Goal: Task Accomplishment & Management: Manage account settings

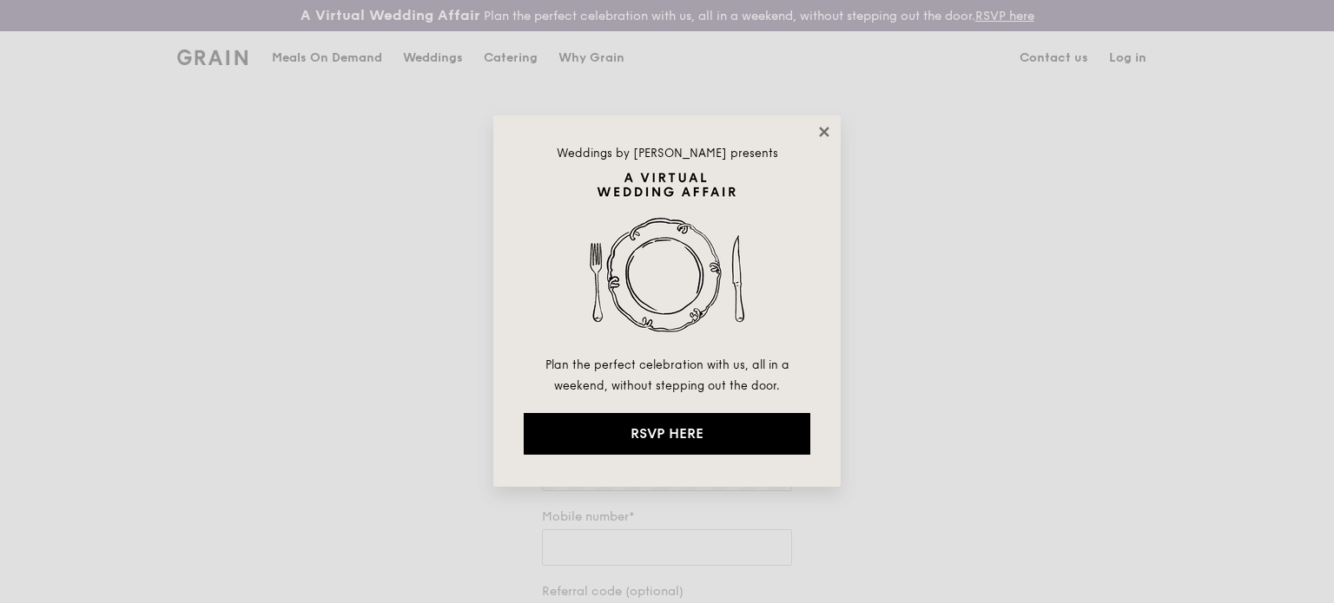
click at [820, 135] on icon at bounding box center [824, 132] width 10 height 10
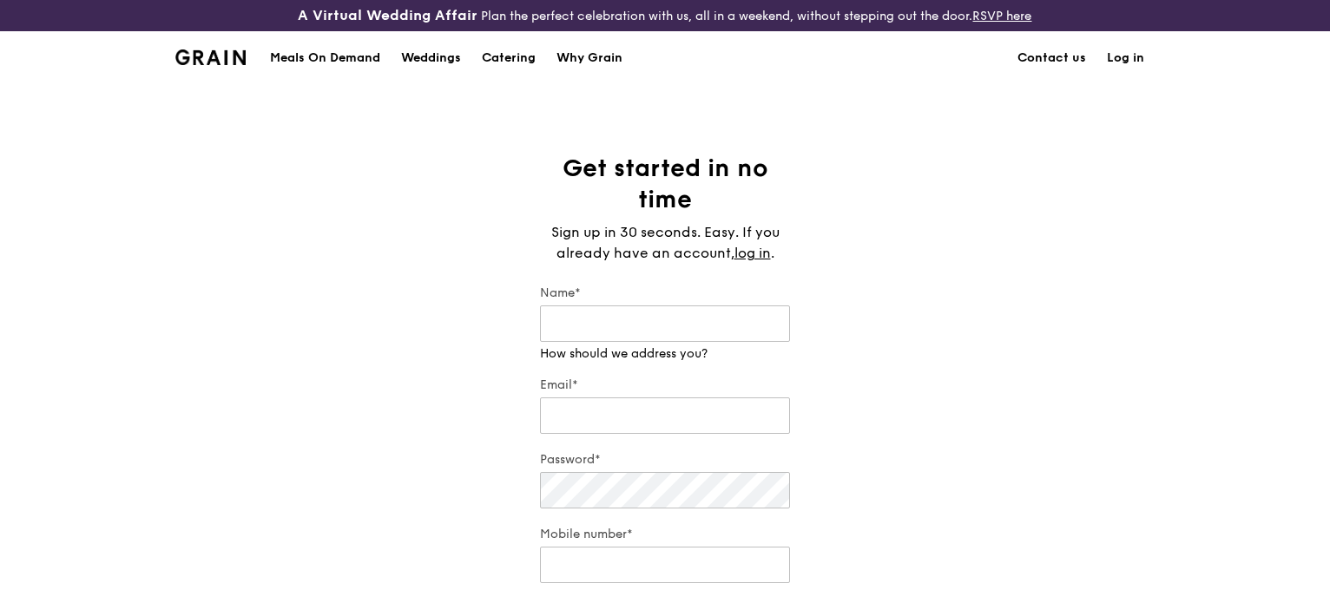
click at [1124, 58] on link "Log in" at bounding box center [1126, 58] width 58 height 52
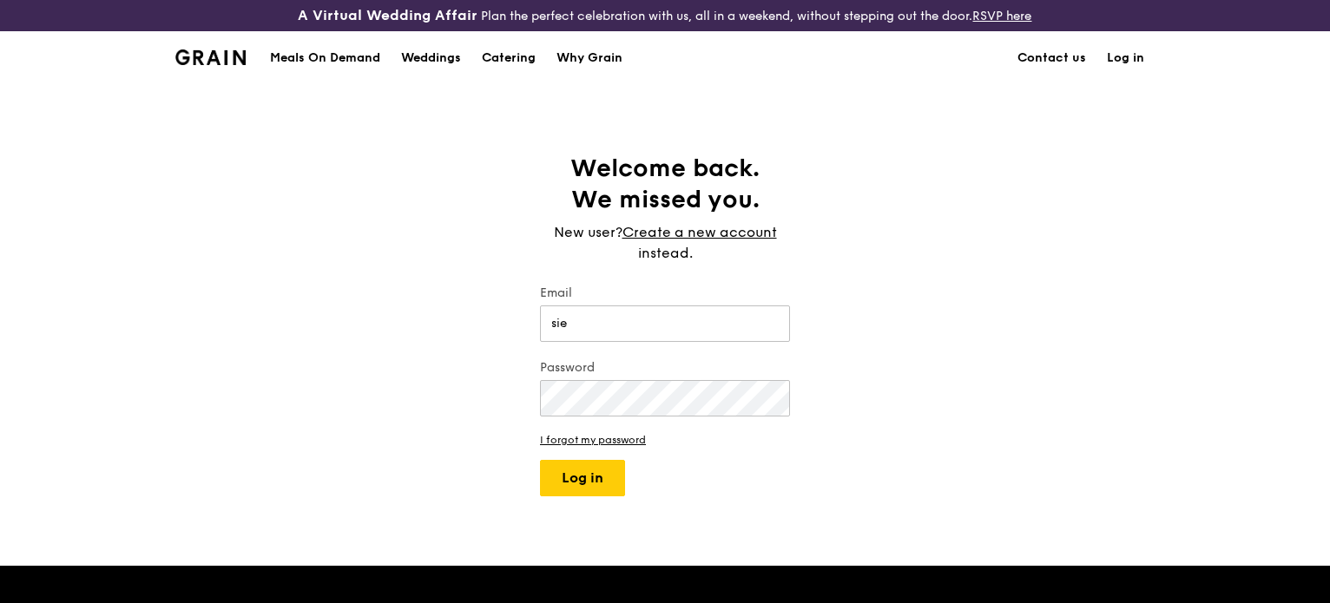
type input "[EMAIL_ADDRESS][DOMAIN_NAME]"
click at [540, 460] on button "Log in" at bounding box center [582, 478] width 85 height 36
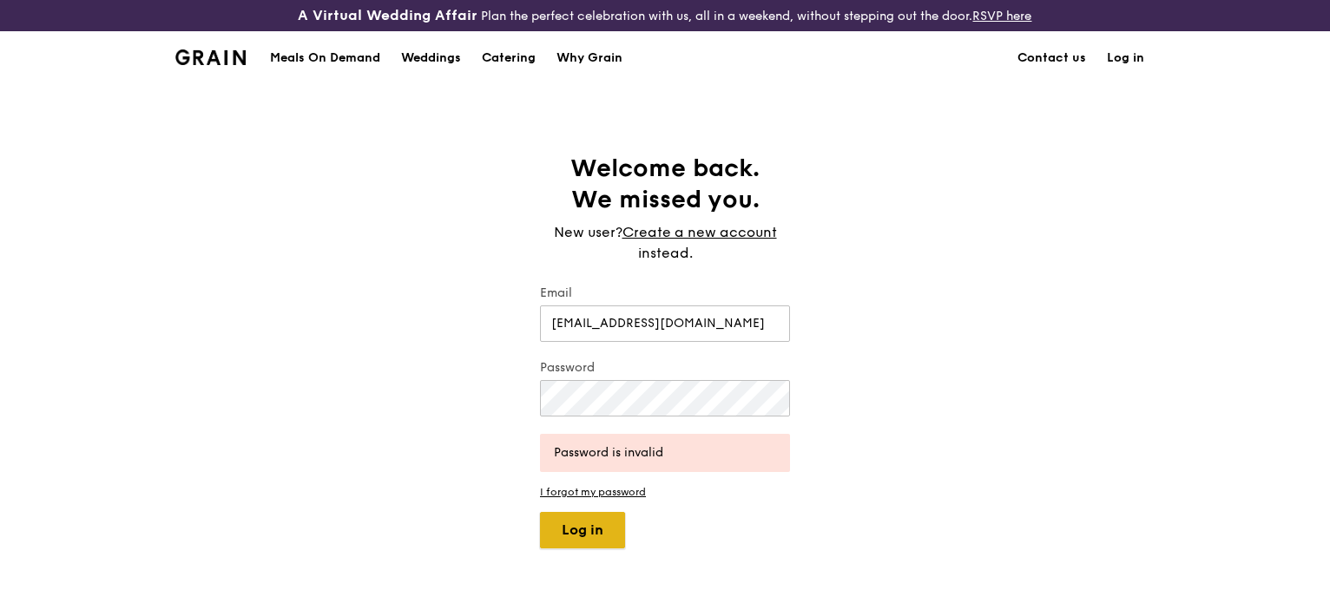
click at [610, 529] on button "Log in" at bounding box center [582, 530] width 85 height 36
click at [361, 375] on div "Welcome back. We missed you. New user? Create a new account instead. Email [EMA…" at bounding box center [665, 351] width 1330 height 396
click at [540, 512] on button "Log in" at bounding box center [582, 530] width 85 height 36
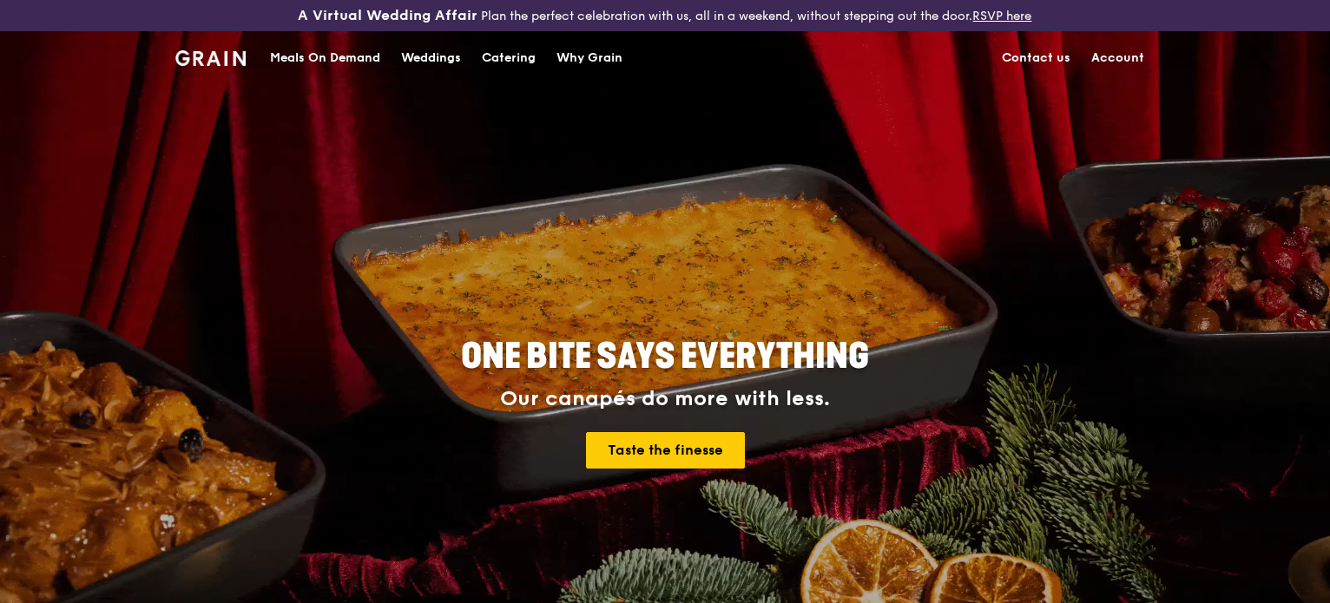
click at [1116, 62] on link "Account" at bounding box center [1118, 58] width 74 height 52
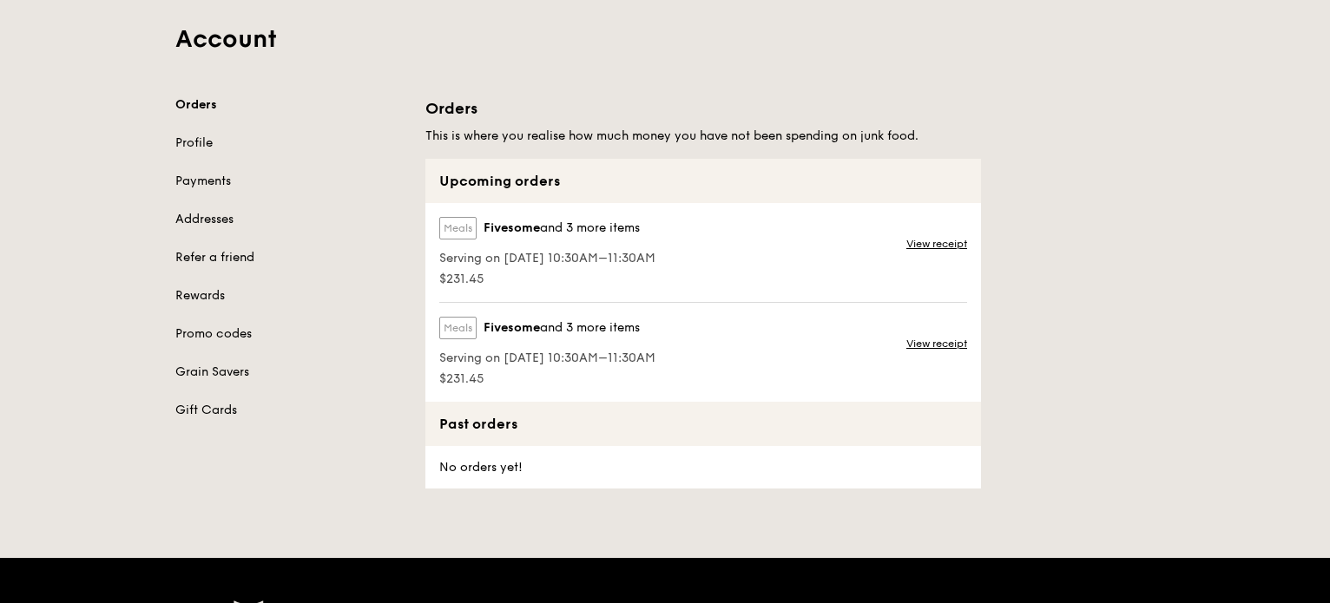
scroll to position [174, 0]
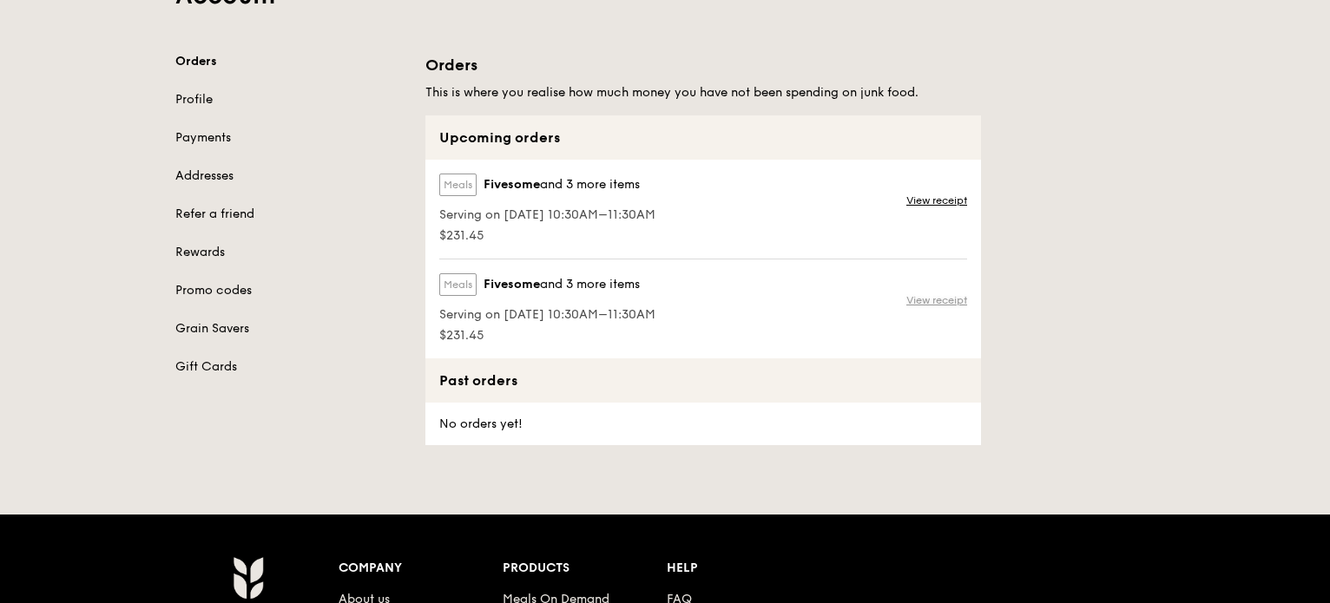
click at [927, 297] on link "View receipt" at bounding box center [936, 300] width 61 height 14
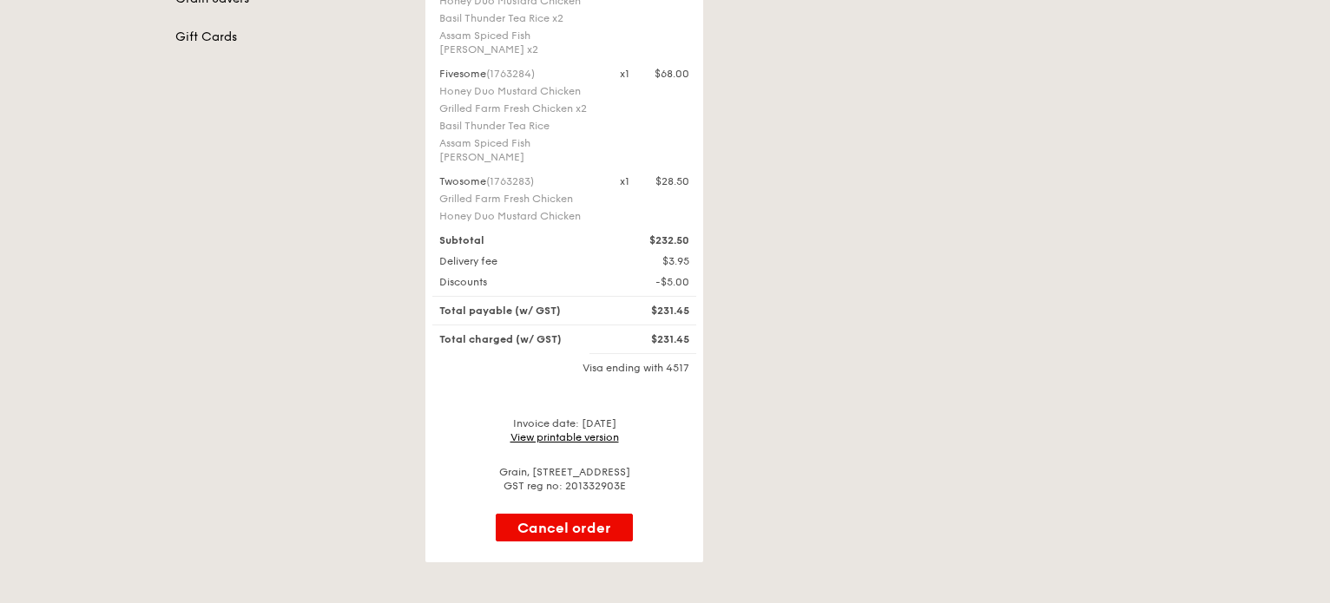
scroll to position [521, 0]
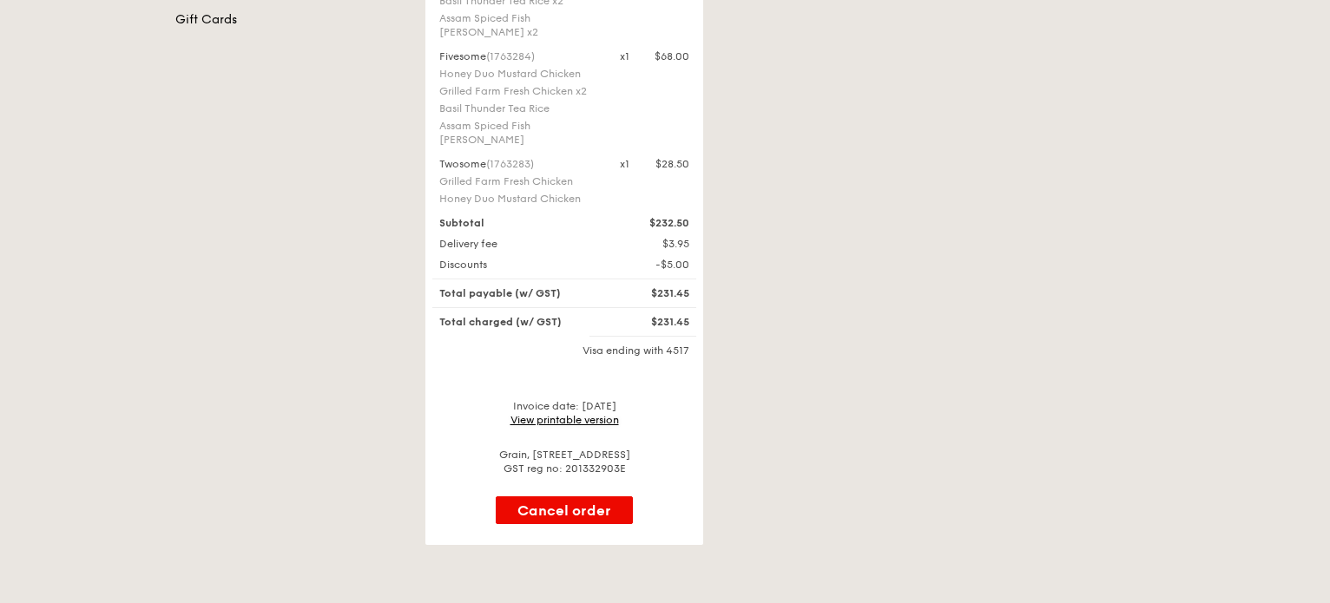
click at [573, 414] on link "View printable version" at bounding box center [565, 420] width 109 height 12
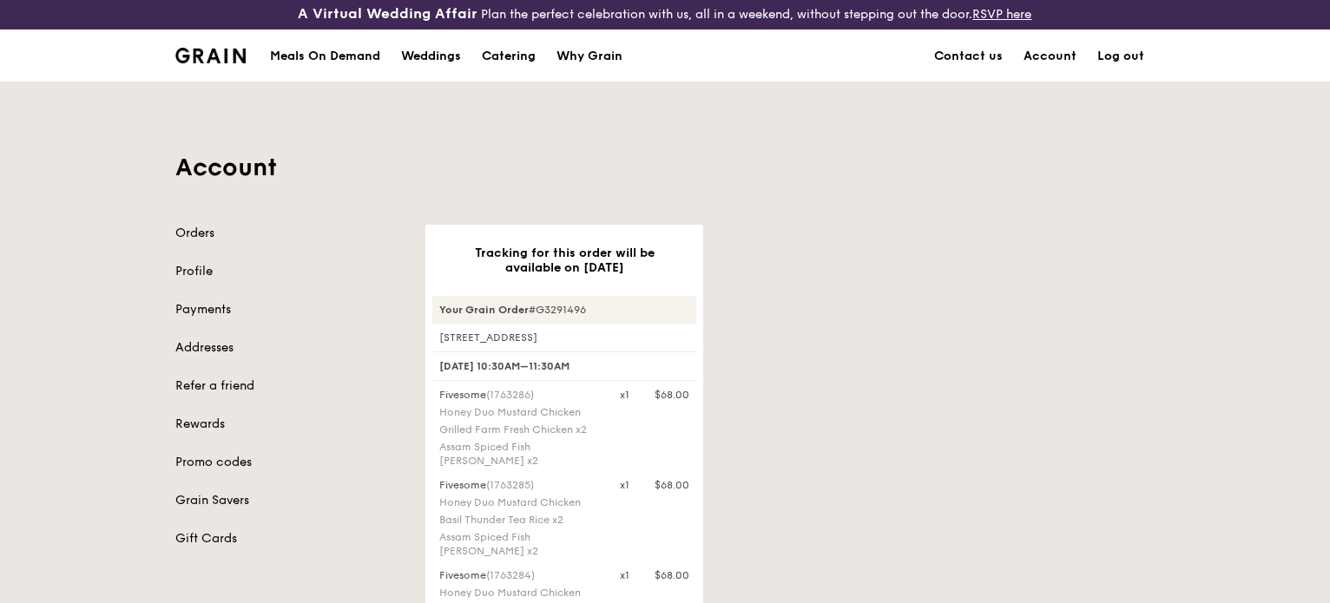
scroll to position [0, 0]
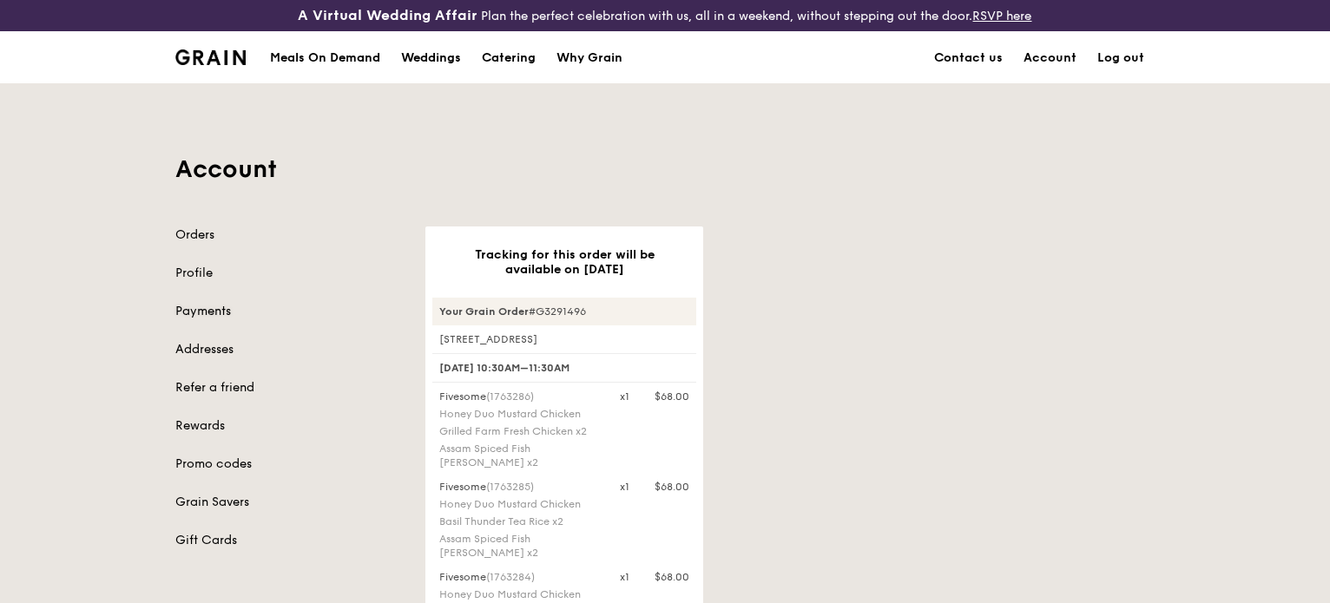
click at [212, 313] on link "Payments" at bounding box center [289, 311] width 229 height 17
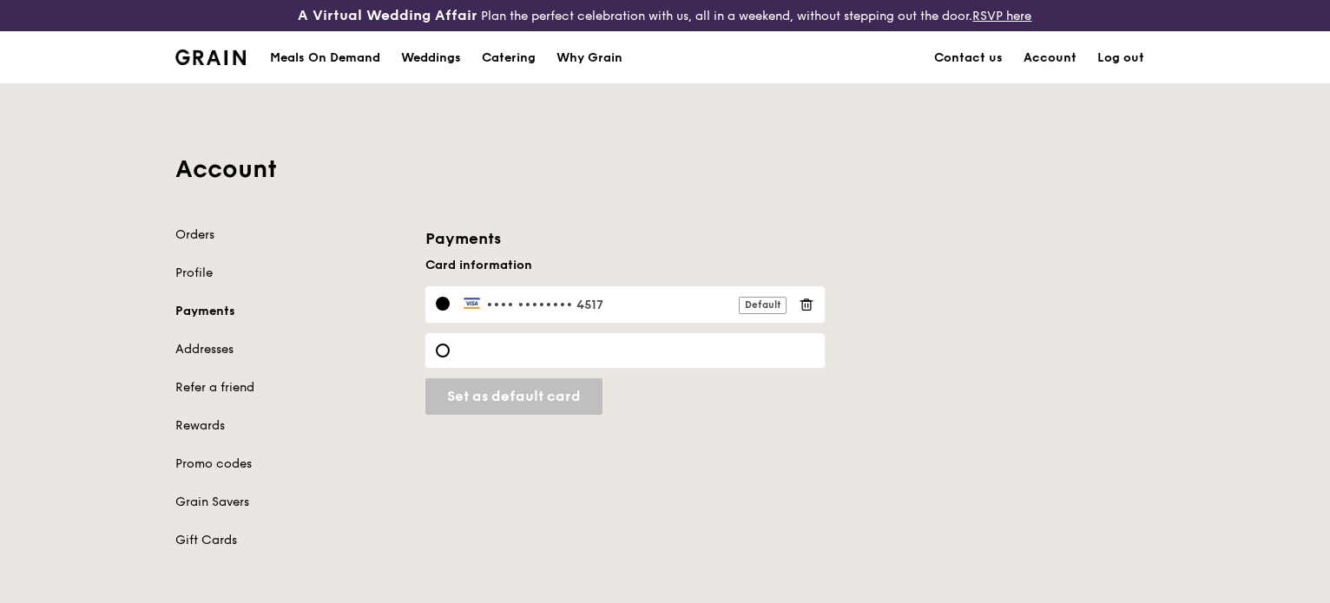
click at [1064, 61] on link "Account" at bounding box center [1050, 58] width 74 height 52
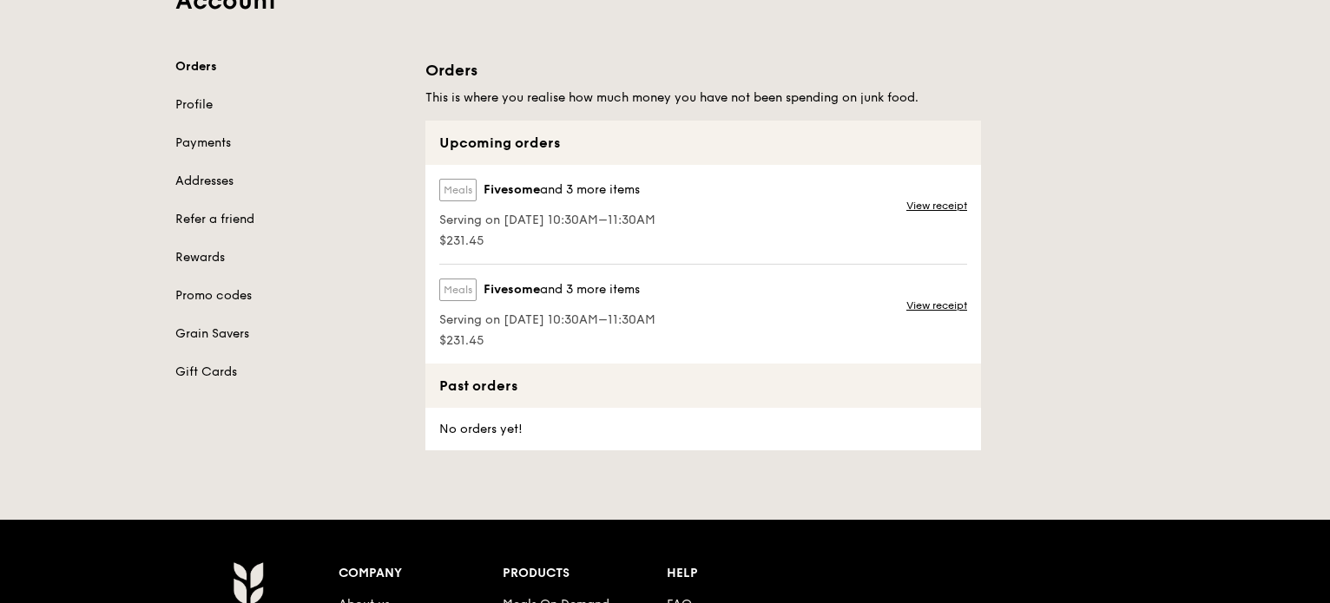
scroll to position [174, 0]
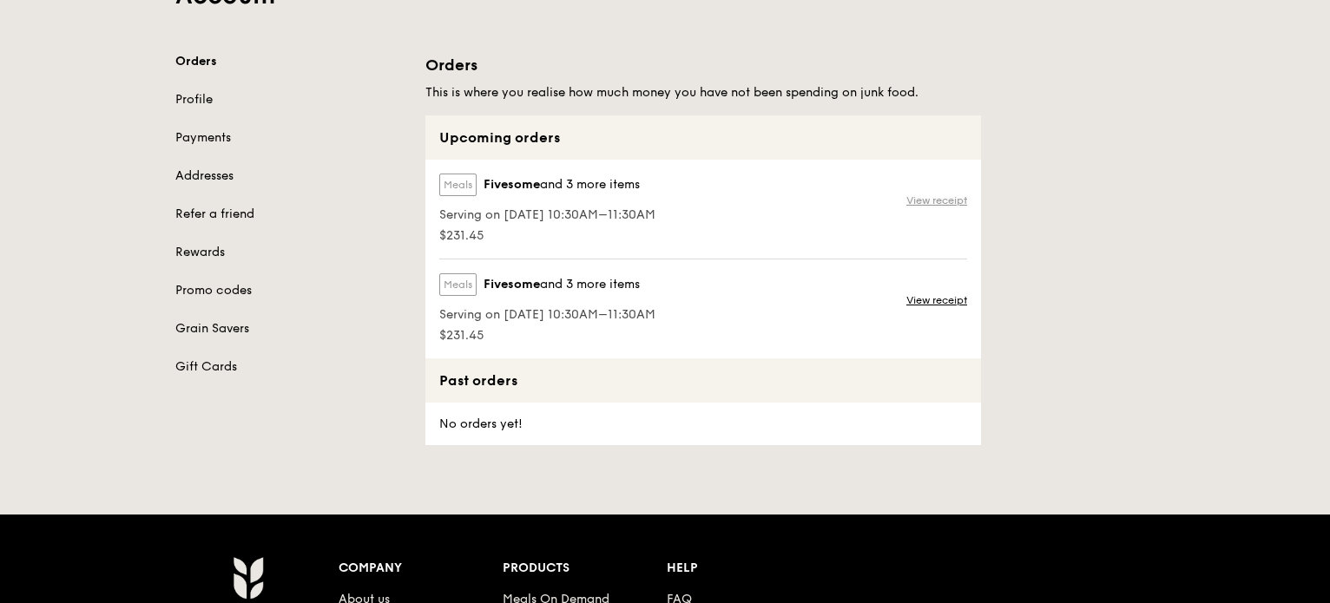
click at [939, 200] on link "View receipt" at bounding box center [936, 201] width 61 height 14
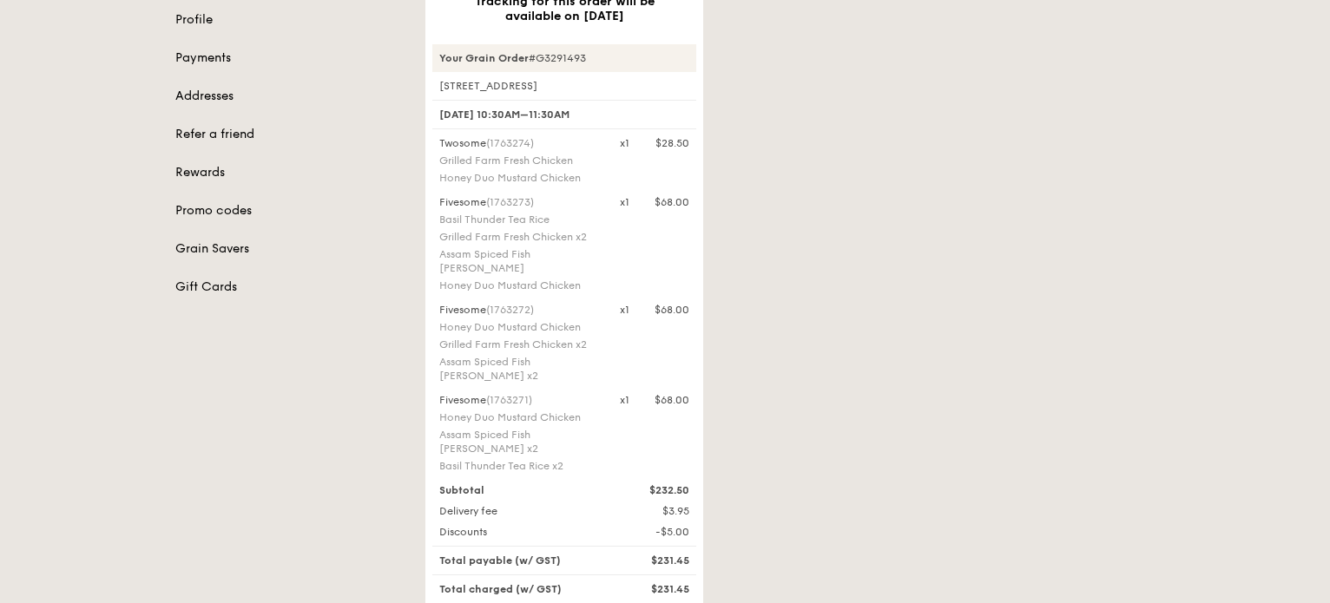
scroll to position [260, 0]
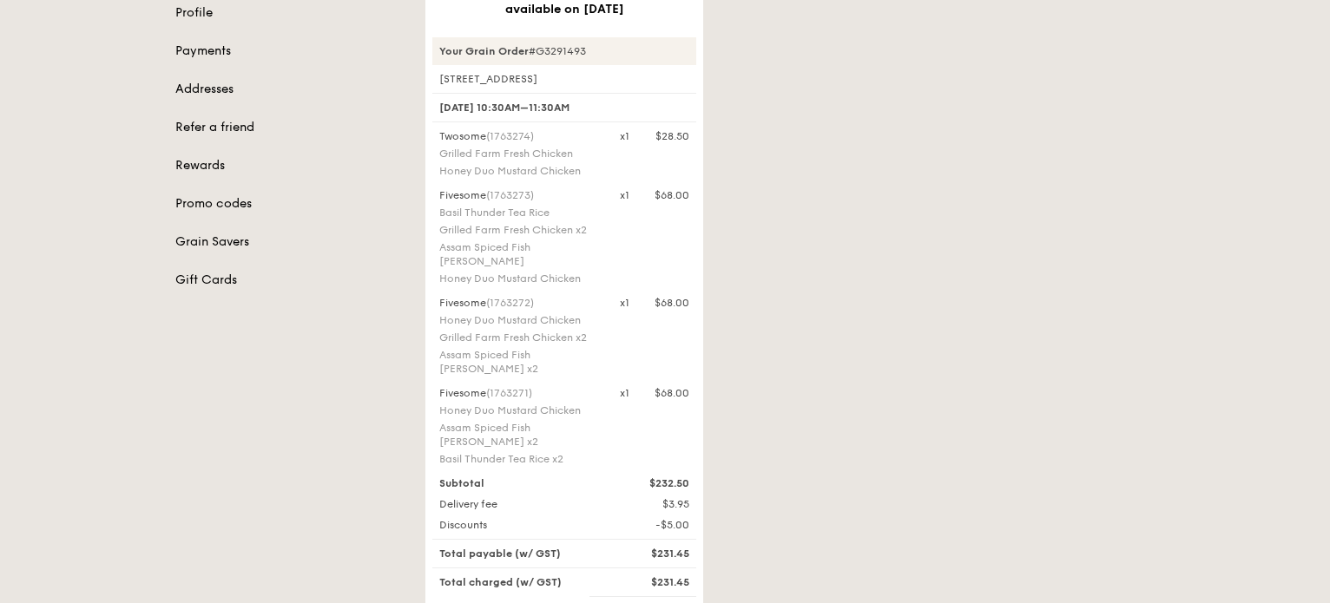
drag, startPoint x: 1329, startPoint y: 175, endPoint x: 1328, endPoint y: 167, distance: 8.7
click at [1328, 167] on div "Account Orders Profile Payments Addresses Refer a friend Rewards Promo codes Gr…" at bounding box center [665, 314] width 1330 height 983
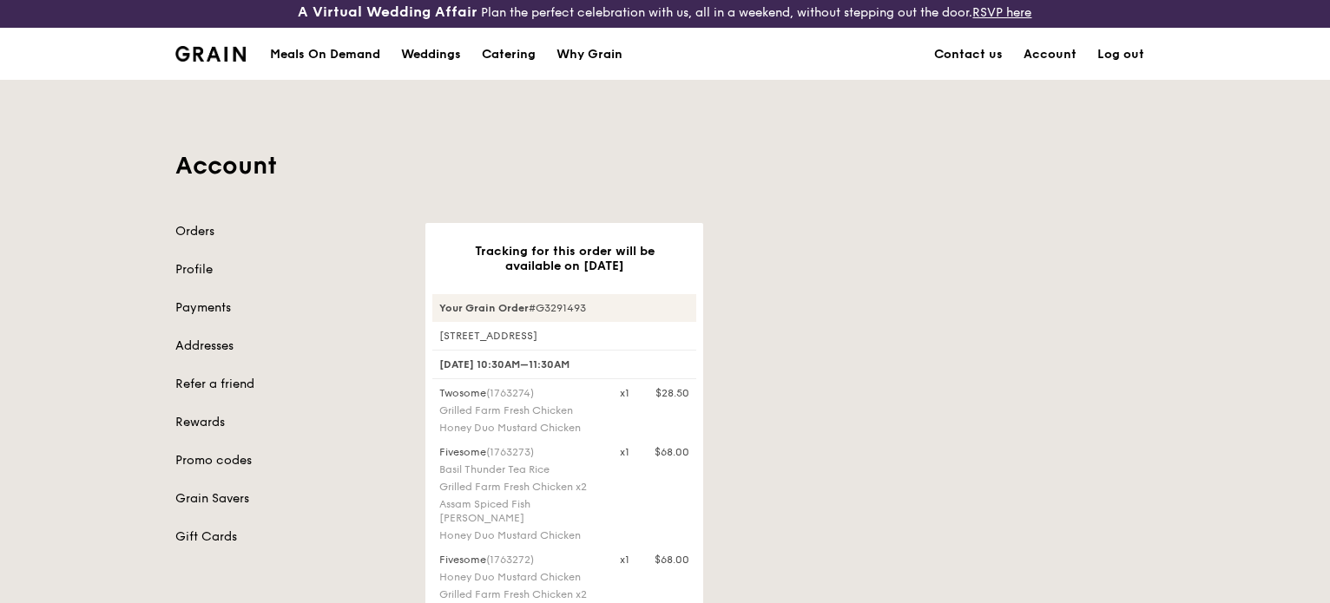
scroll to position [0, 0]
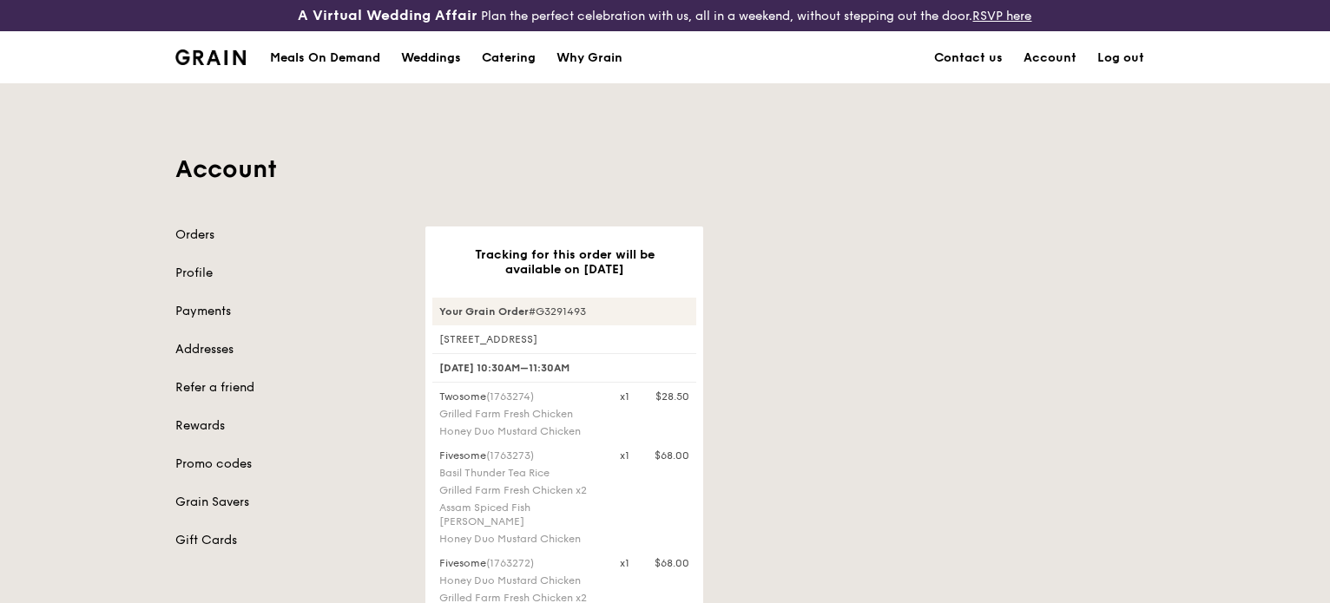
click at [1130, 64] on link "Log out" at bounding box center [1121, 58] width 68 height 52
